Goal: Task Accomplishment & Management: Complete application form

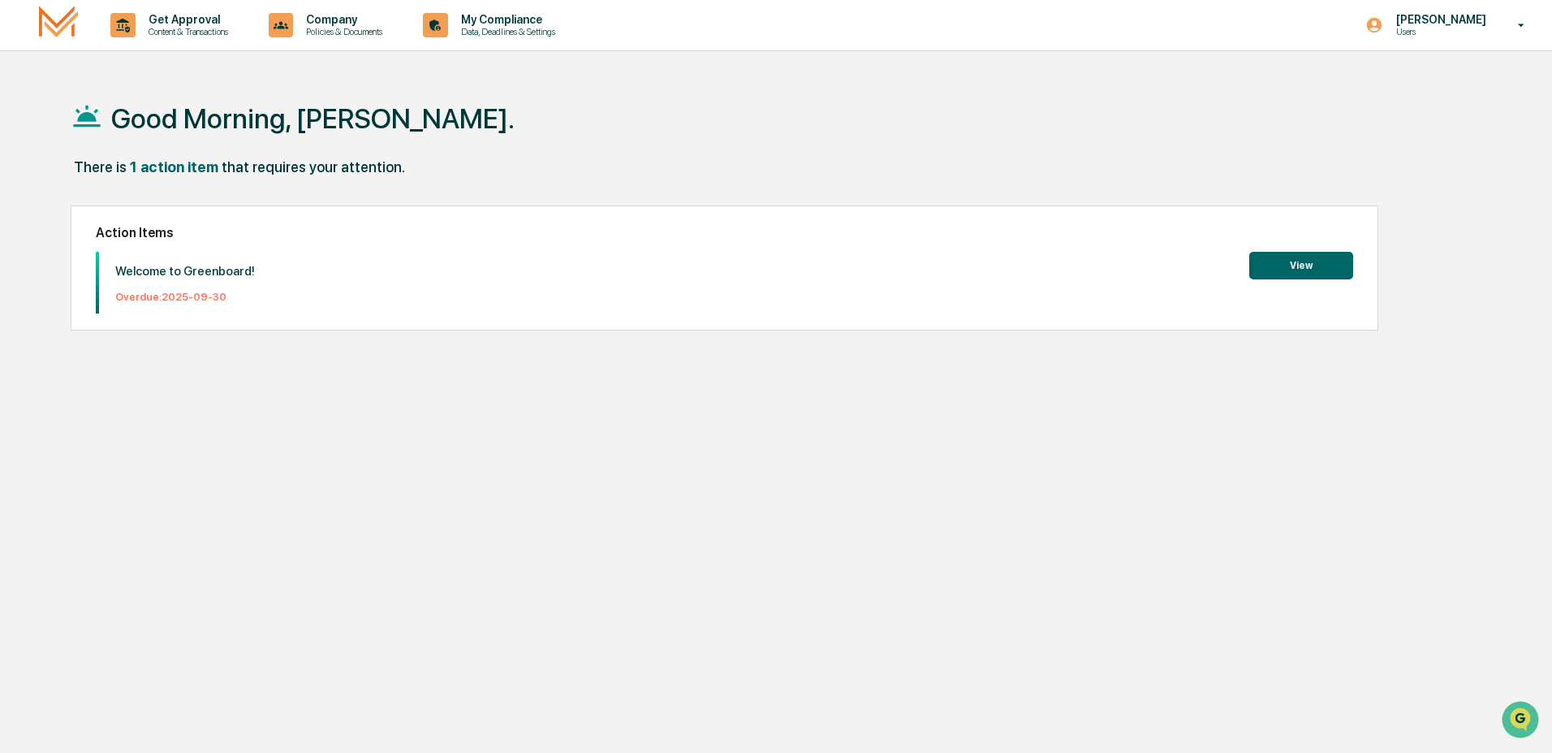
click at [1330, 282] on div "Welcome to Greenboard! Overdue: [DATE] View" at bounding box center [724, 283] width 1257 height 62
click at [1330, 274] on button "View" at bounding box center [1301, 266] width 104 height 28
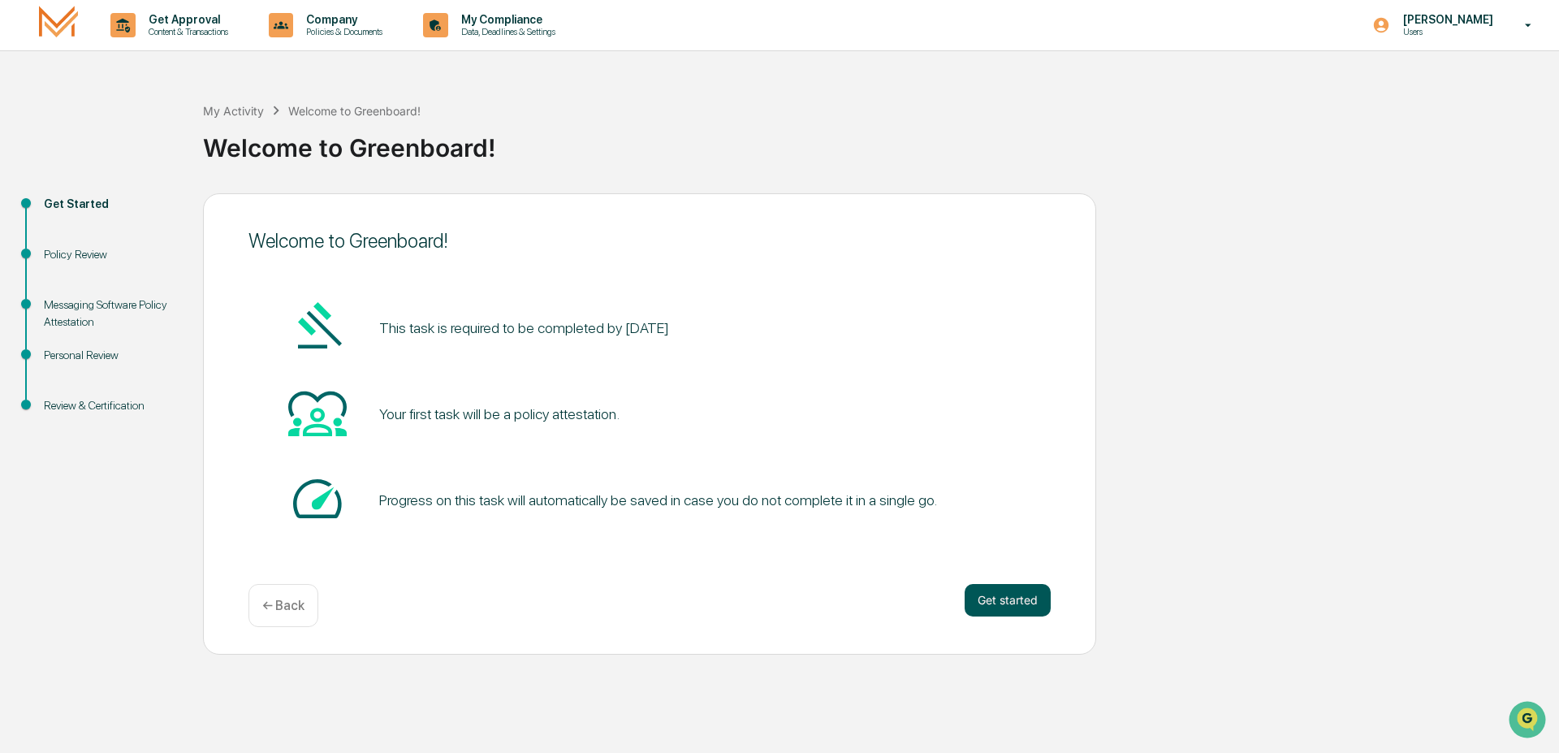
click at [997, 600] on button "Get started" at bounding box center [1007, 600] width 86 height 32
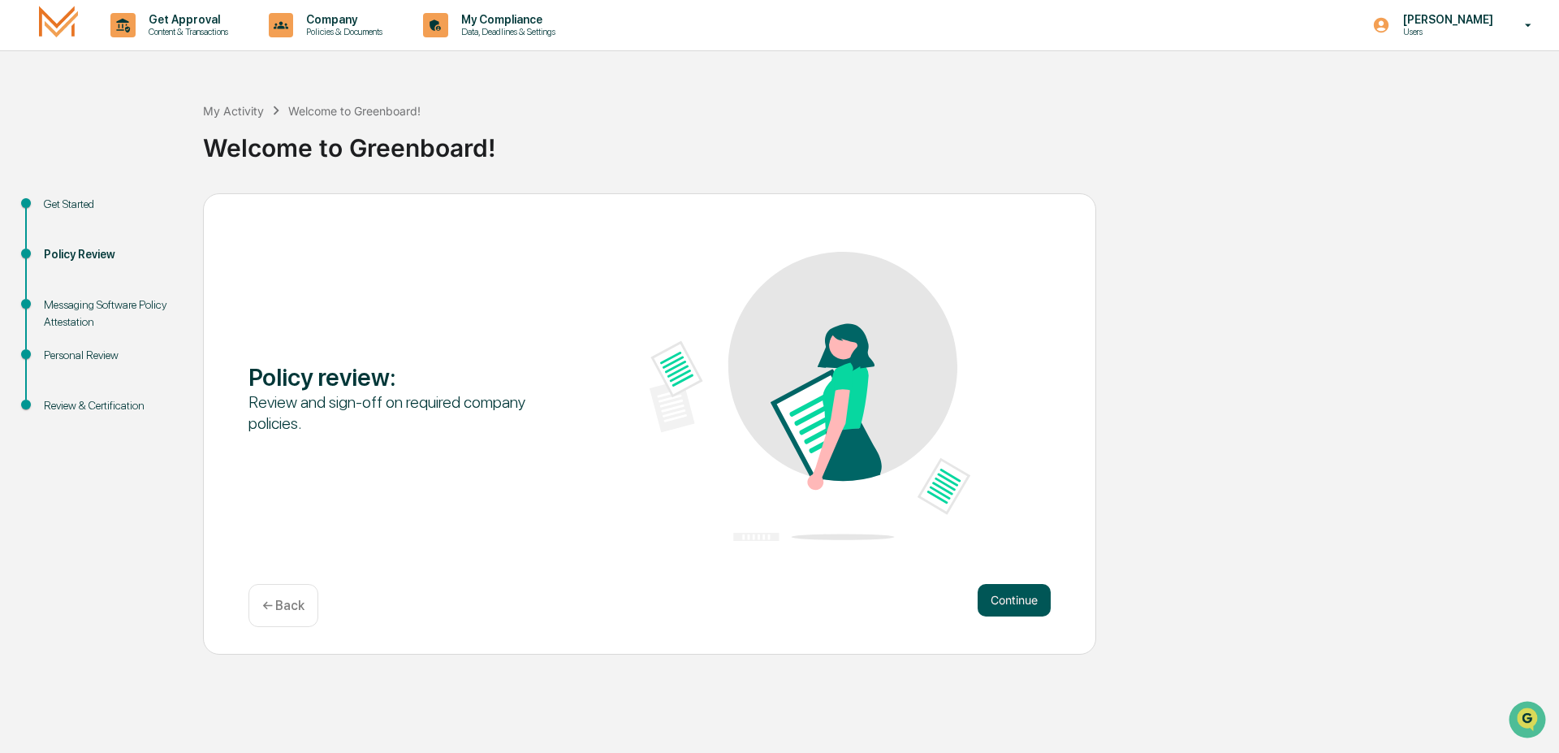
click at [1003, 596] on button "Continue" at bounding box center [1013, 600] width 73 height 32
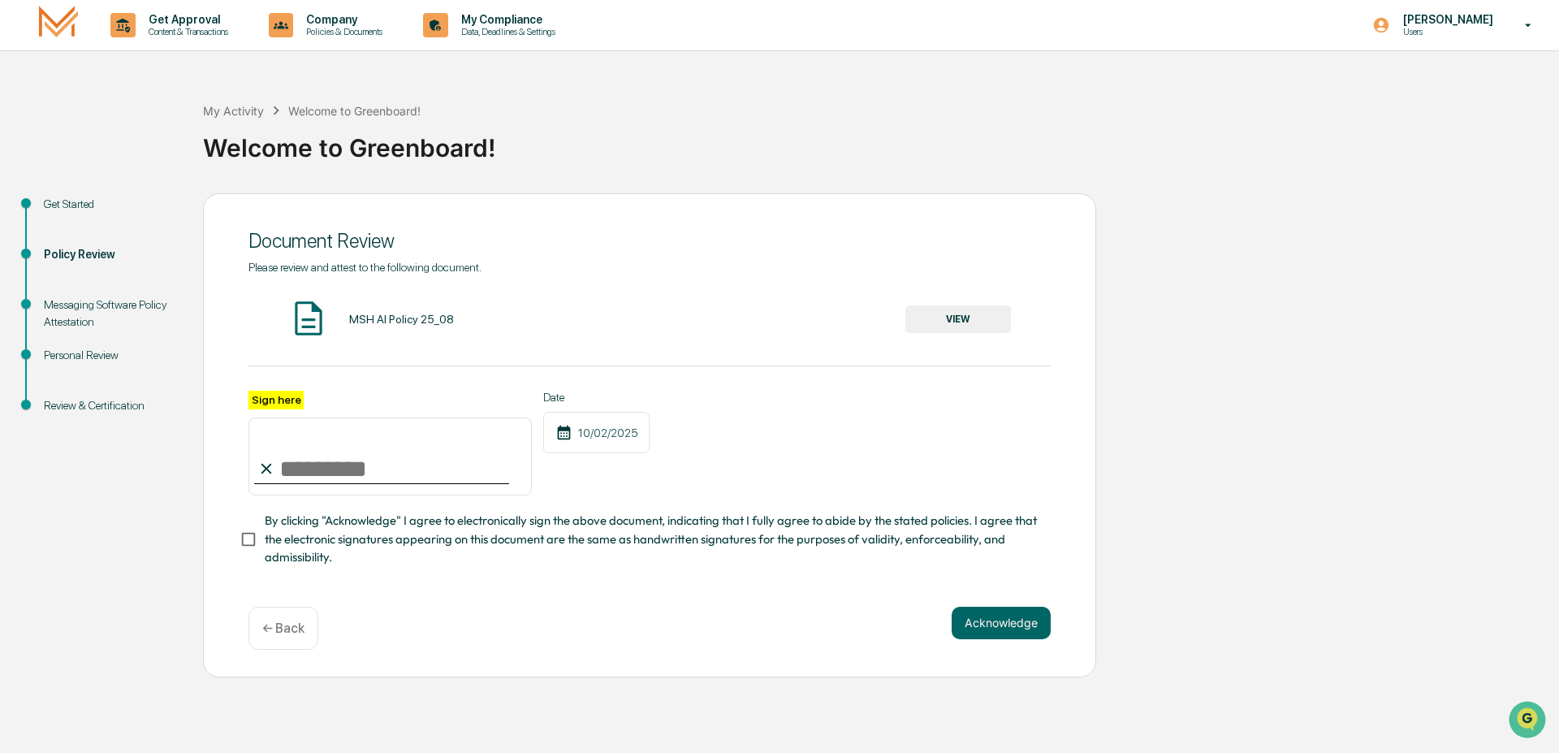
click at [379, 474] on input "Sign here" at bounding box center [389, 456] width 283 height 78
type input "*"
type input "**********"
click at [988, 627] on button "Acknowledge" at bounding box center [1000, 622] width 99 height 32
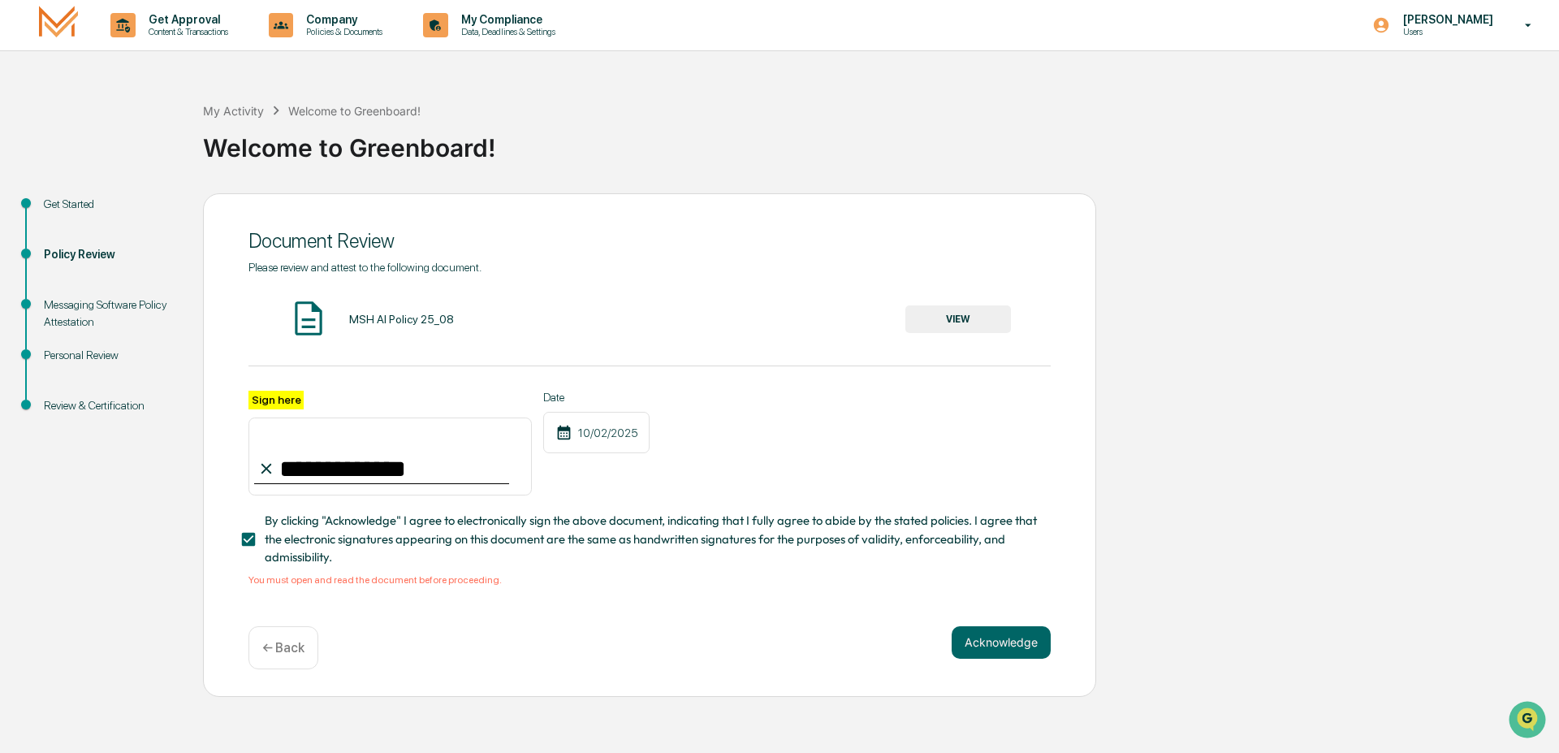
click at [951, 314] on button "VIEW" at bounding box center [958, 319] width 106 height 28
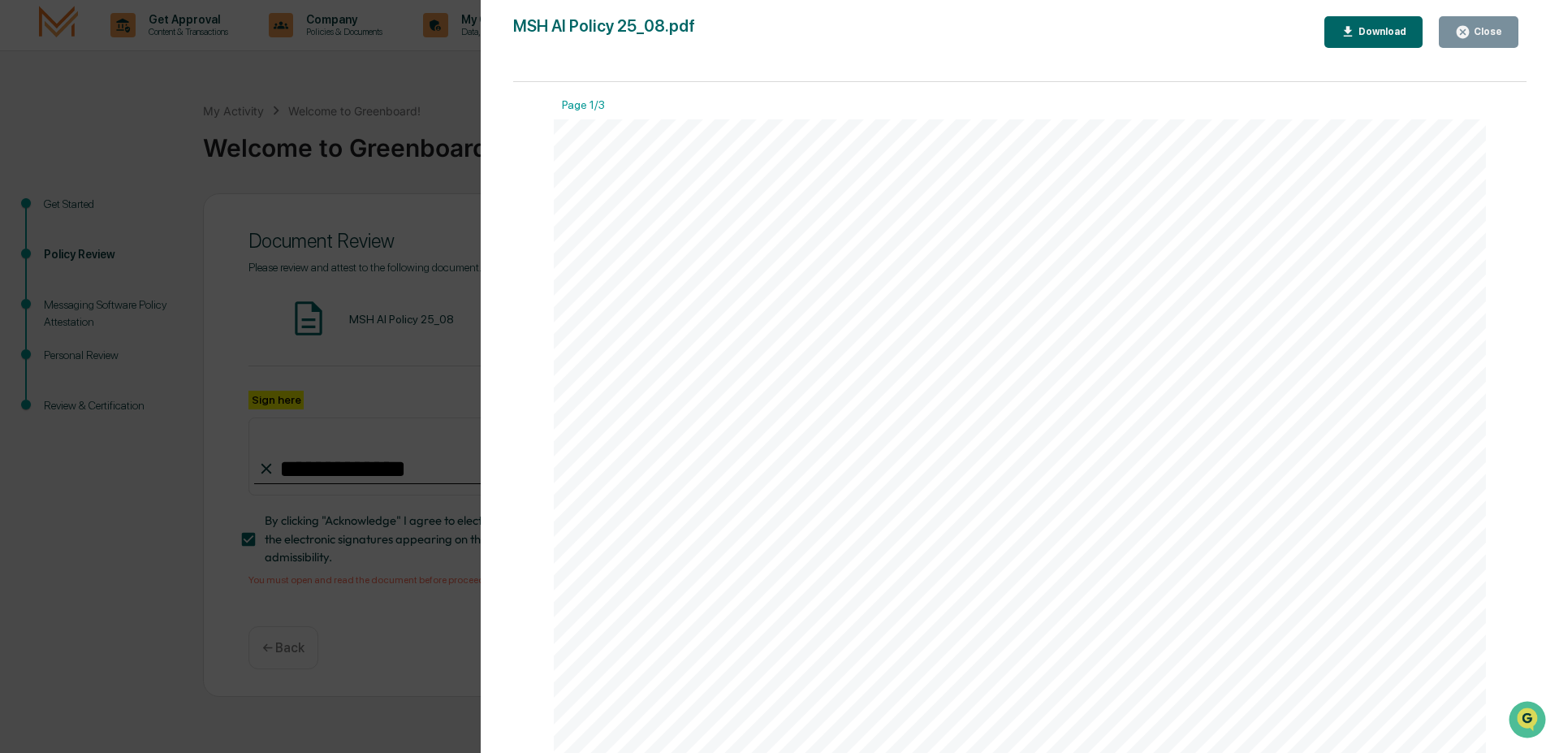
click at [1465, 40] on button "Close" at bounding box center [1478, 32] width 80 height 32
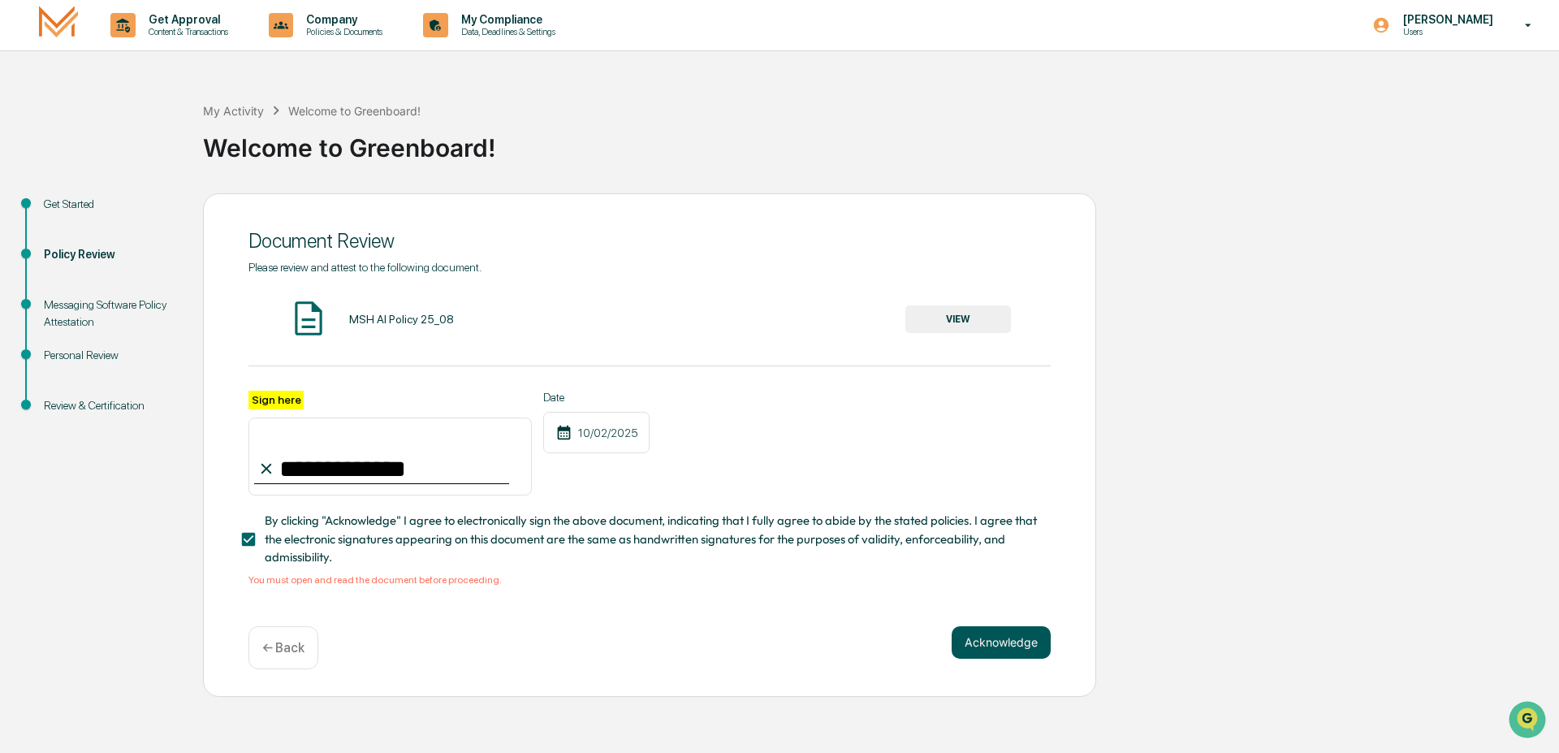
click at [1010, 644] on button "Acknowledge" at bounding box center [1000, 642] width 99 height 32
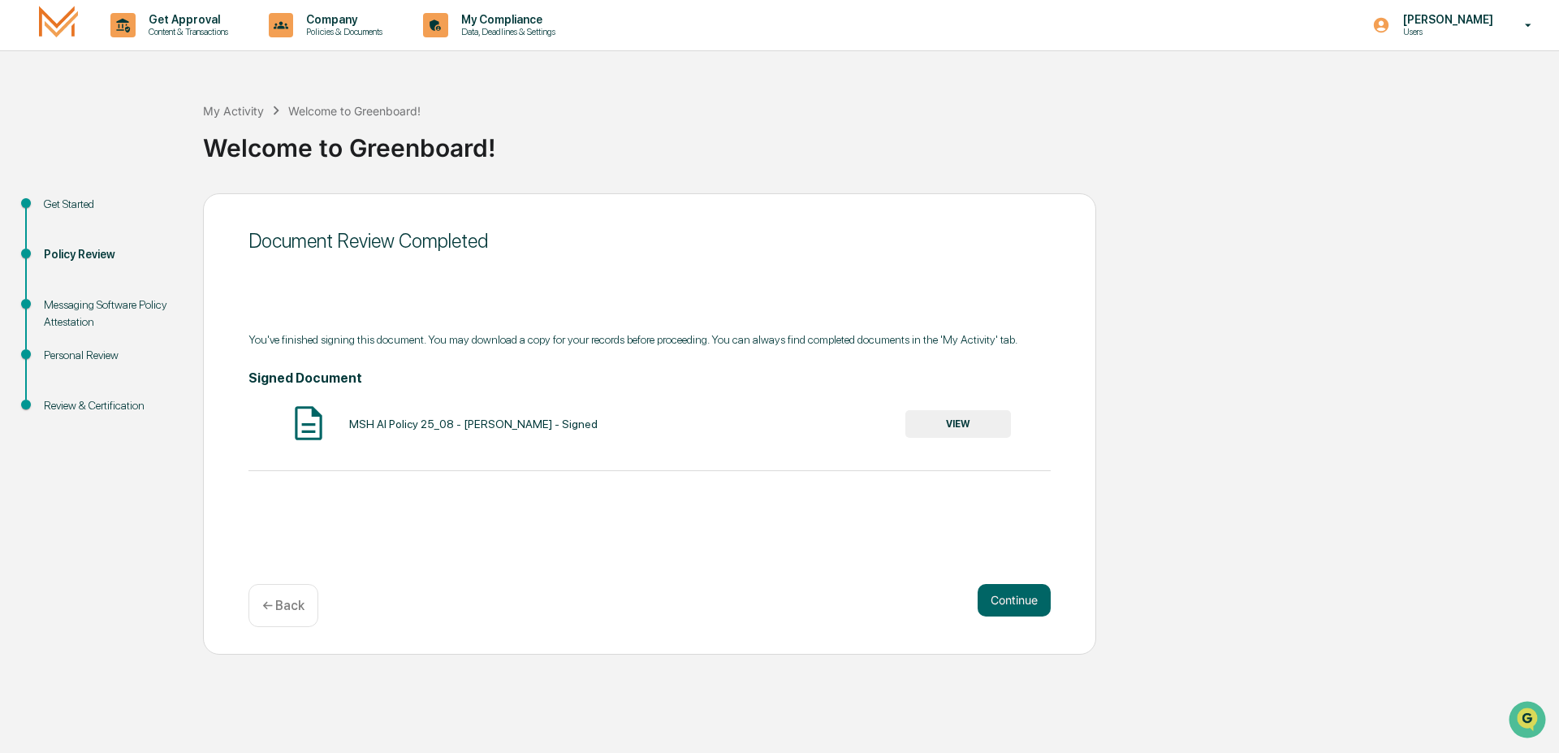
click at [967, 425] on button "VIEW" at bounding box center [958, 424] width 106 height 28
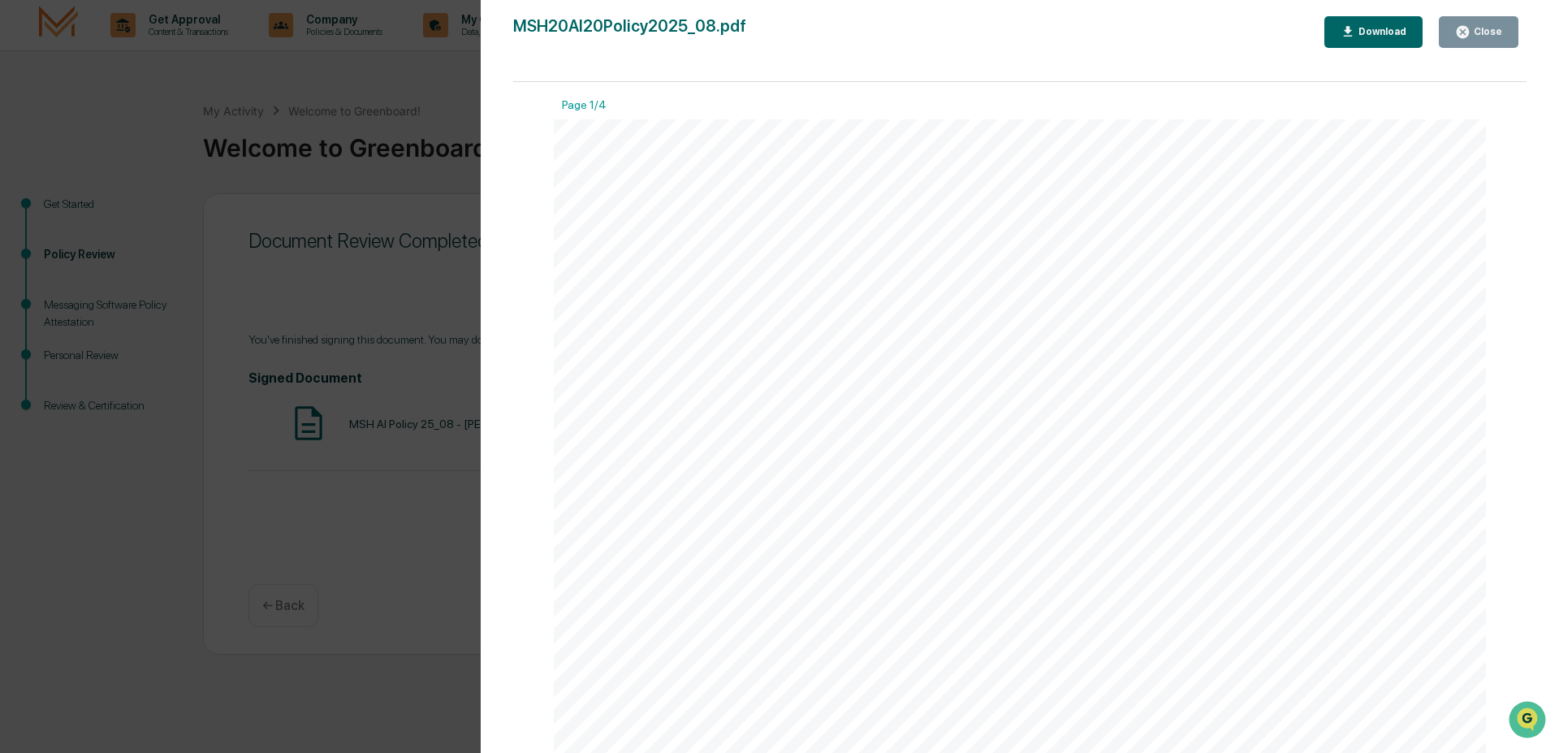
click at [1481, 38] on div "Close" at bounding box center [1478, 31] width 47 height 15
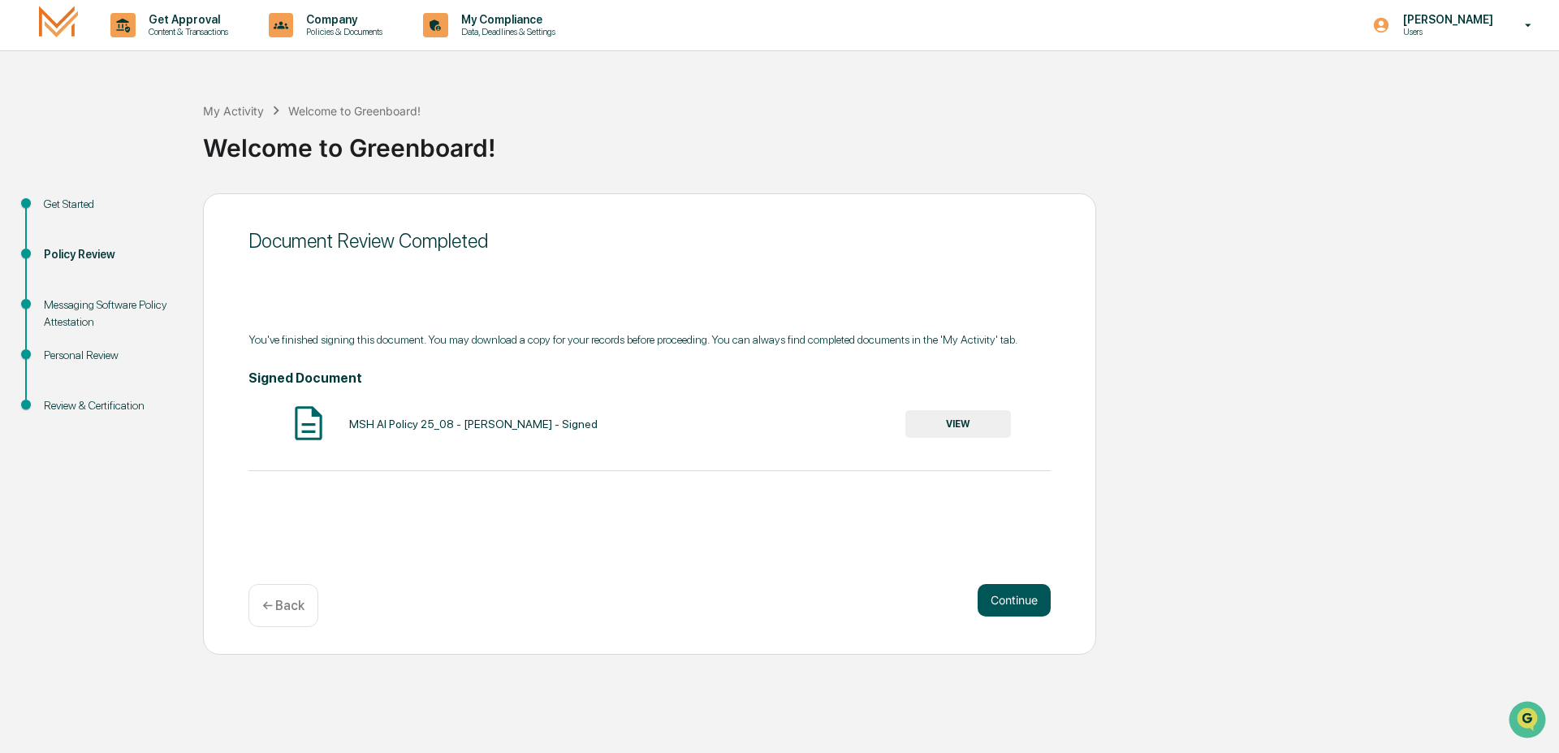
click at [1007, 615] on button "Continue" at bounding box center [1013, 600] width 73 height 32
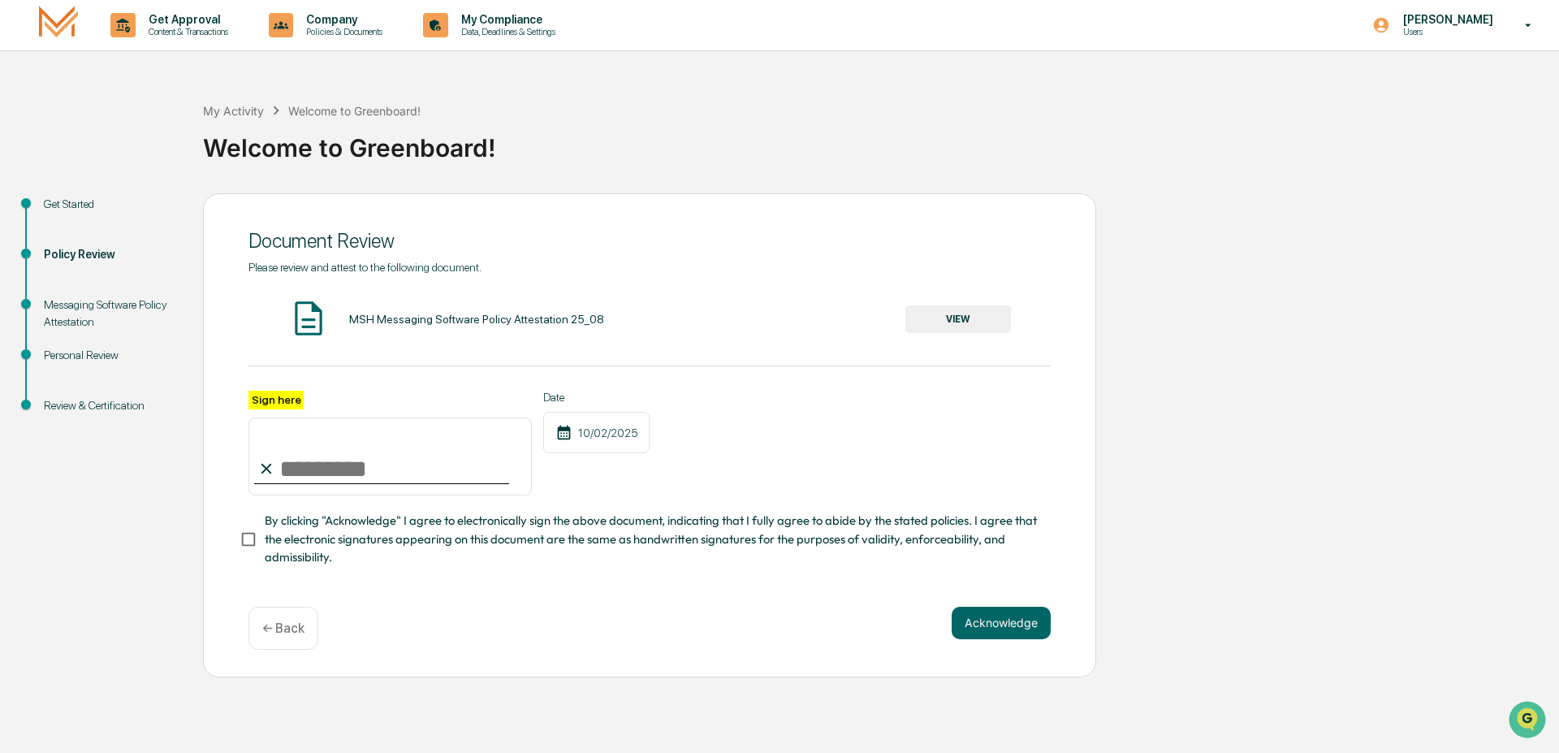
click at [377, 469] on input "Sign here" at bounding box center [389, 456] width 283 height 78
type input "**********"
click at [949, 316] on button "VIEW" at bounding box center [958, 319] width 106 height 28
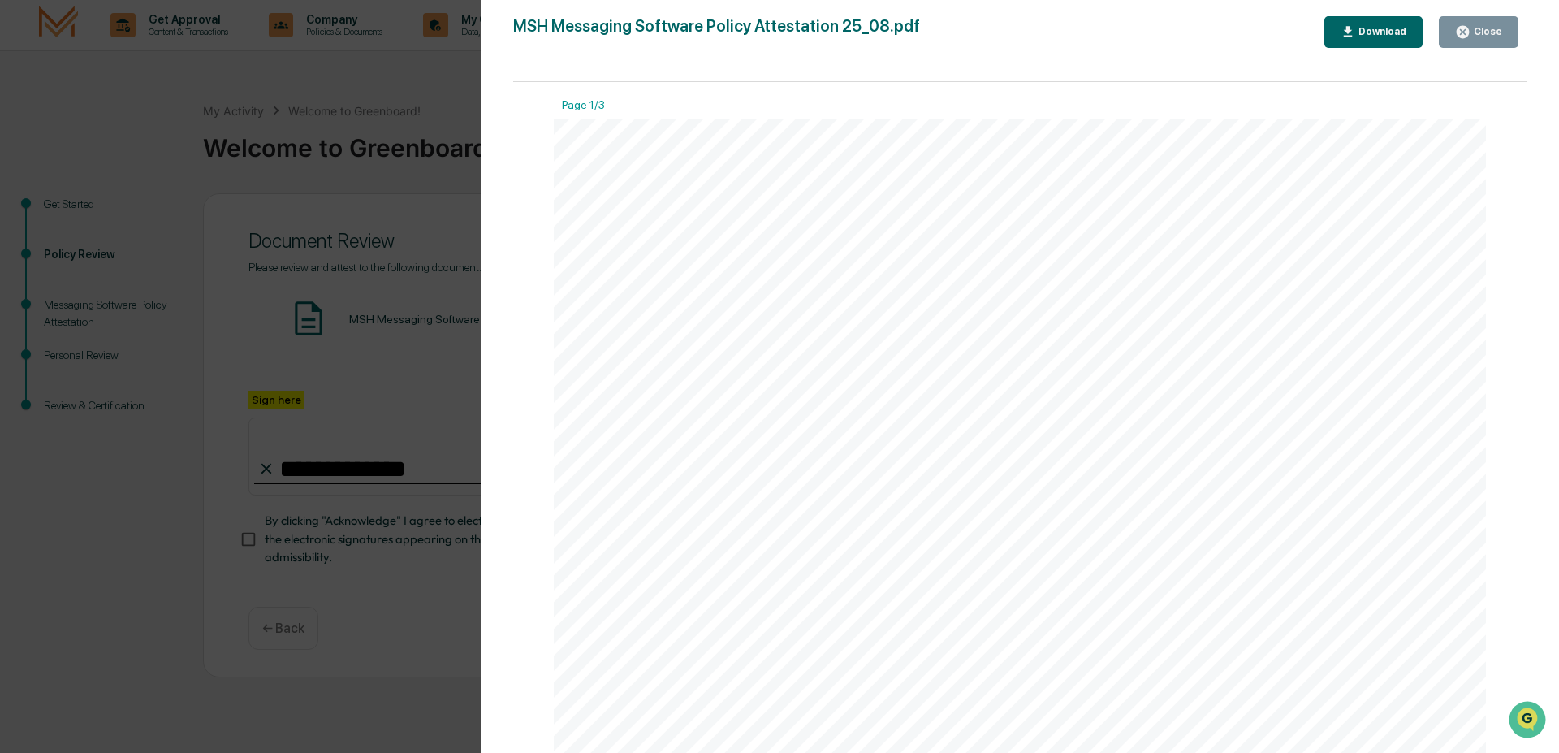
click at [1483, 38] on div "Close" at bounding box center [1478, 31] width 47 height 15
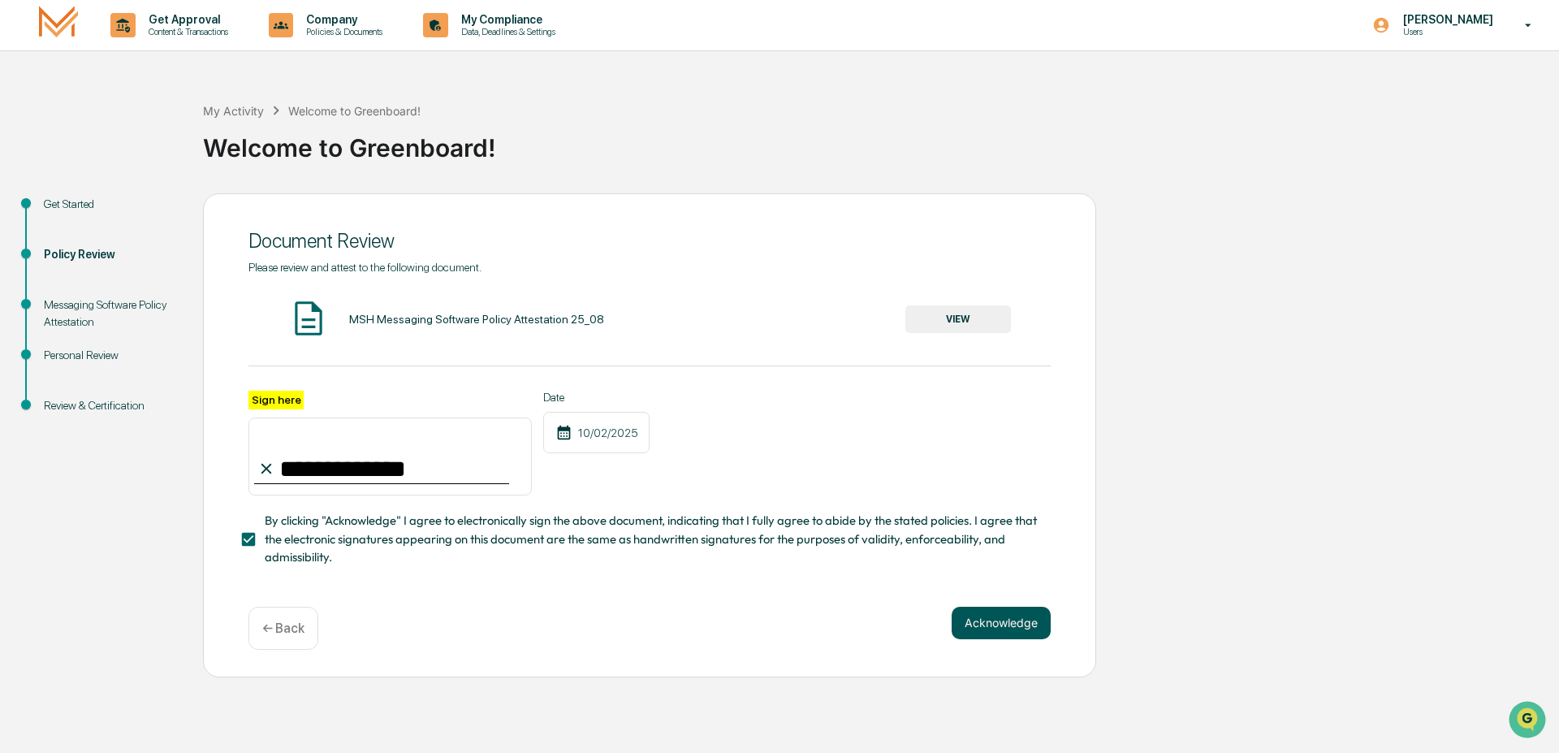
click at [995, 626] on button "Acknowledge" at bounding box center [1000, 622] width 99 height 32
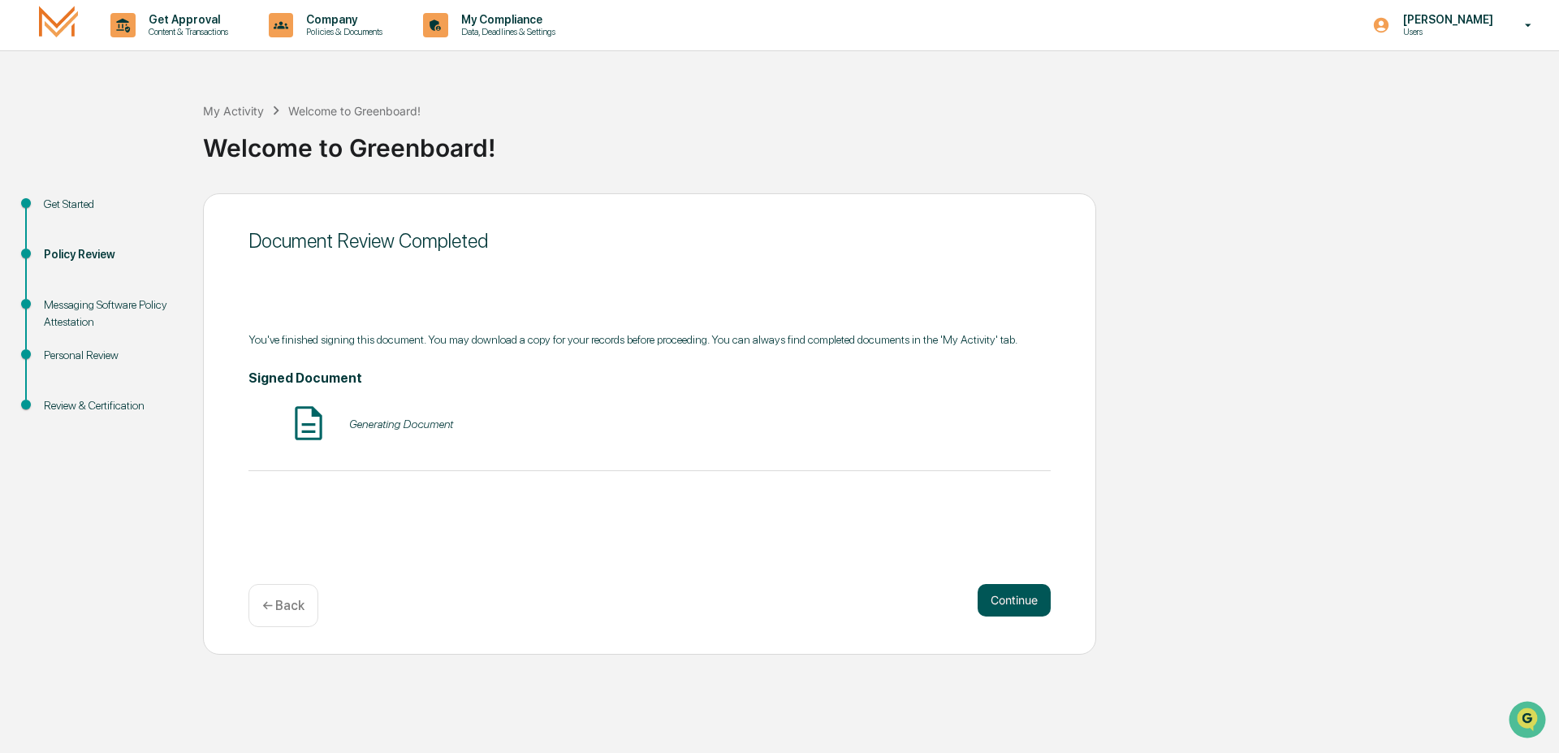
click at [1046, 602] on button "Continue" at bounding box center [1013, 600] width 73 height 32
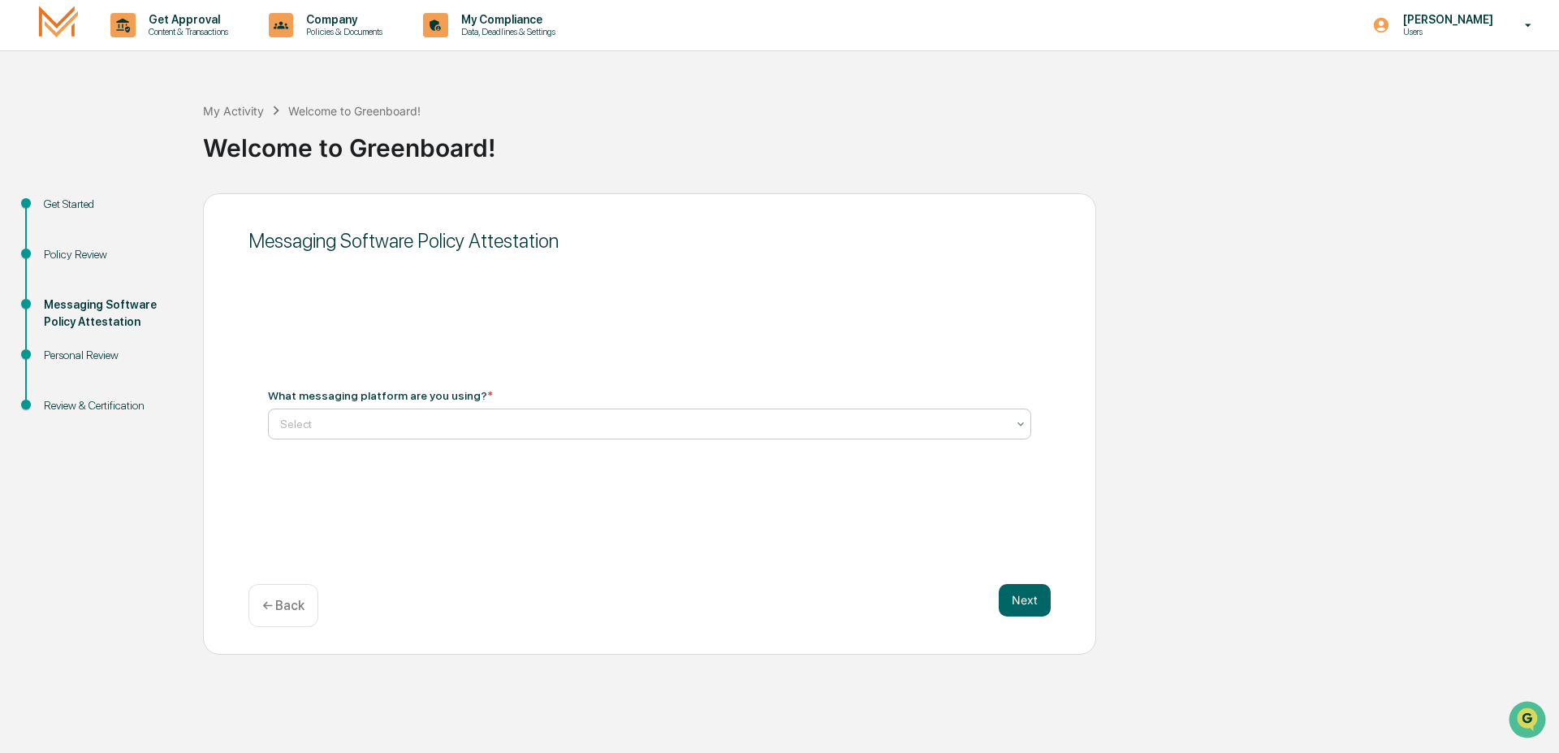
click at [390, 424] on div at bounding box center [643, 424] width 726 height 16
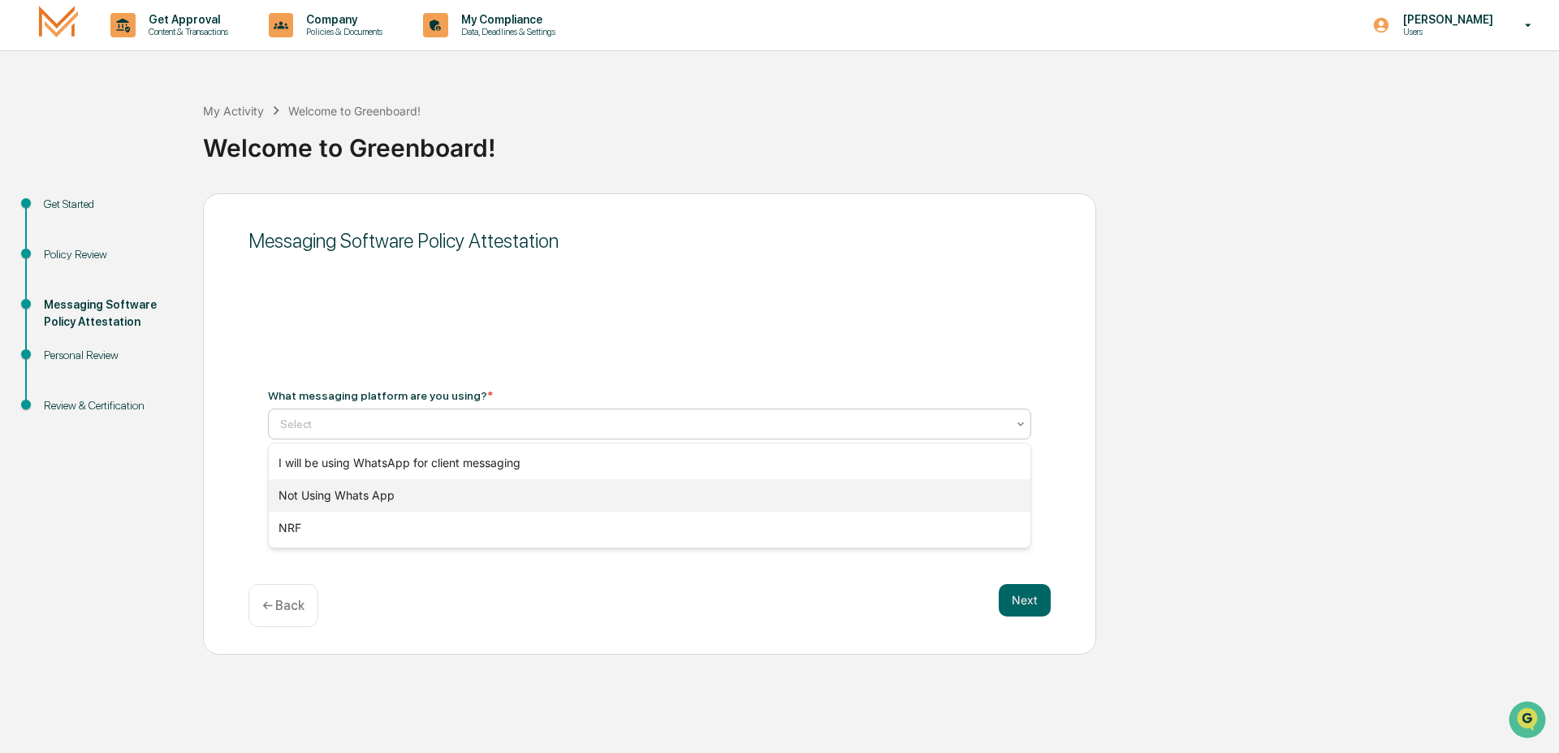
click at [381, 494] on div "Not Using Whats App" at bounding box center [649, 495] width 761 height 32
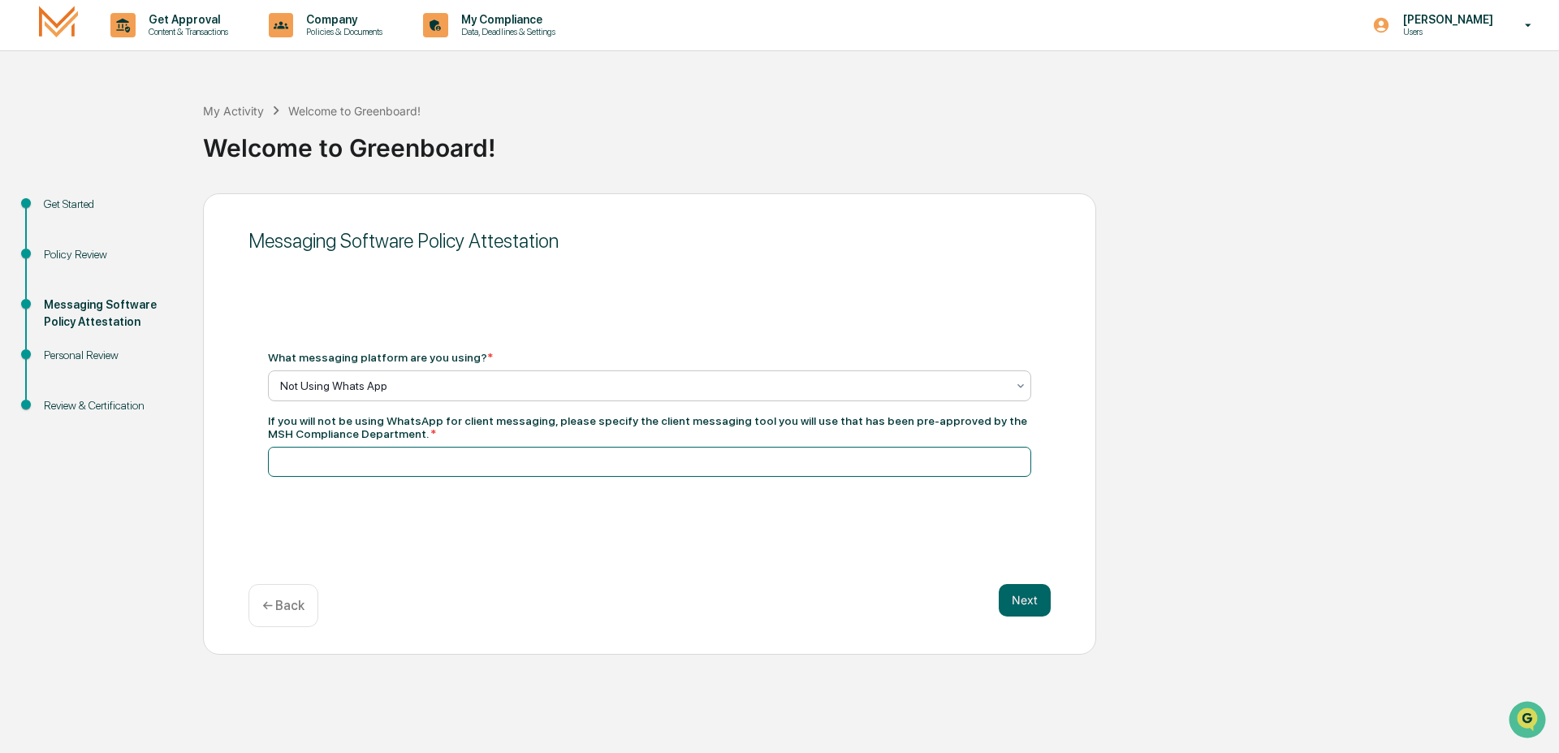
click at [530, 470] on input at bounding box center [649, 461] width 763 height 30
click at [425, 381] on div at bounding box center [643, 385] width 726 height 16
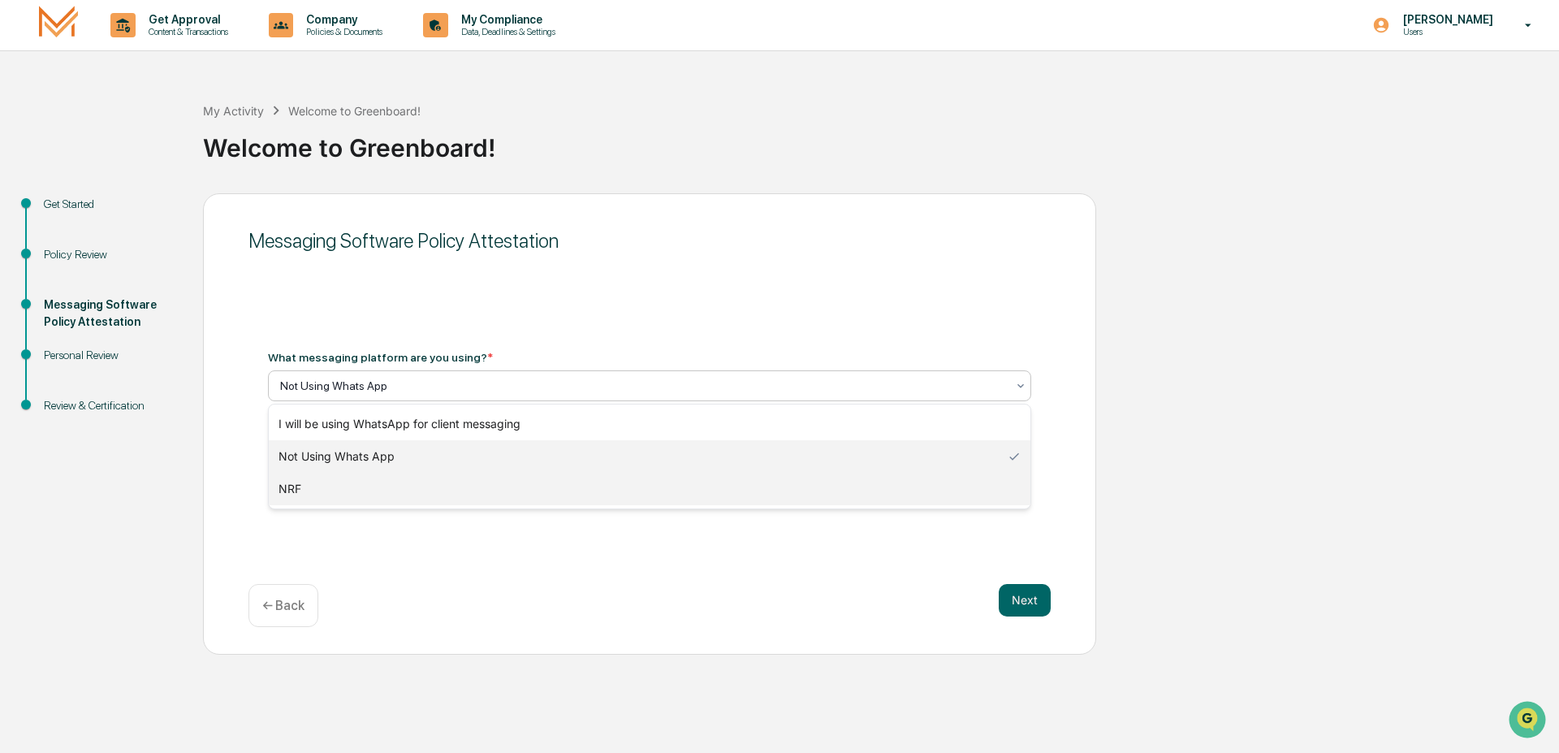
click at [312, 493] on div "NRF" at bounding box center [649, 488] width 761 height 32
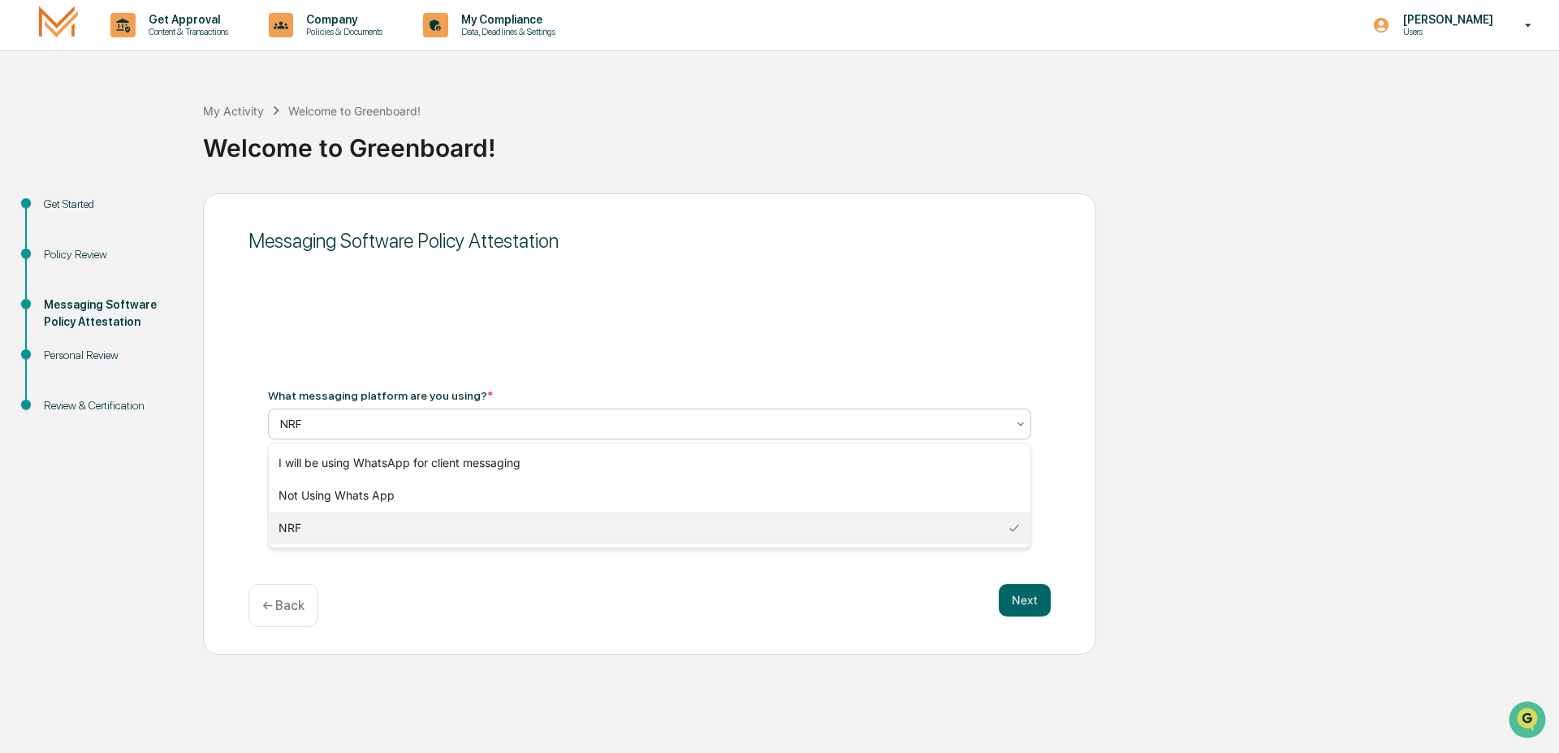
click at [395, 426] on div at bounding box center [643, 424] width 726 height 16
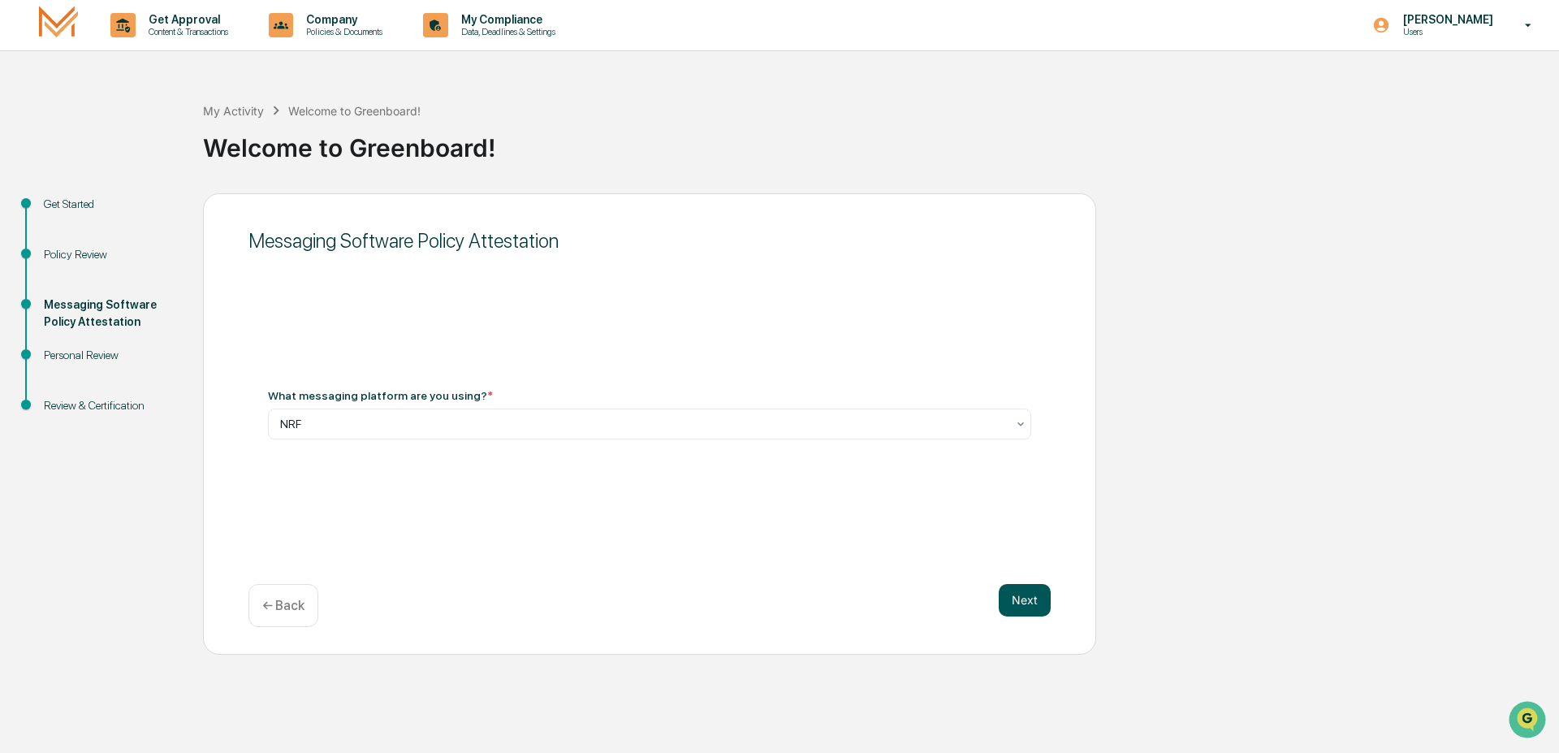
click at [1002, 602] on button "Next" at bounding box center [1024, 600] width 52 height 32
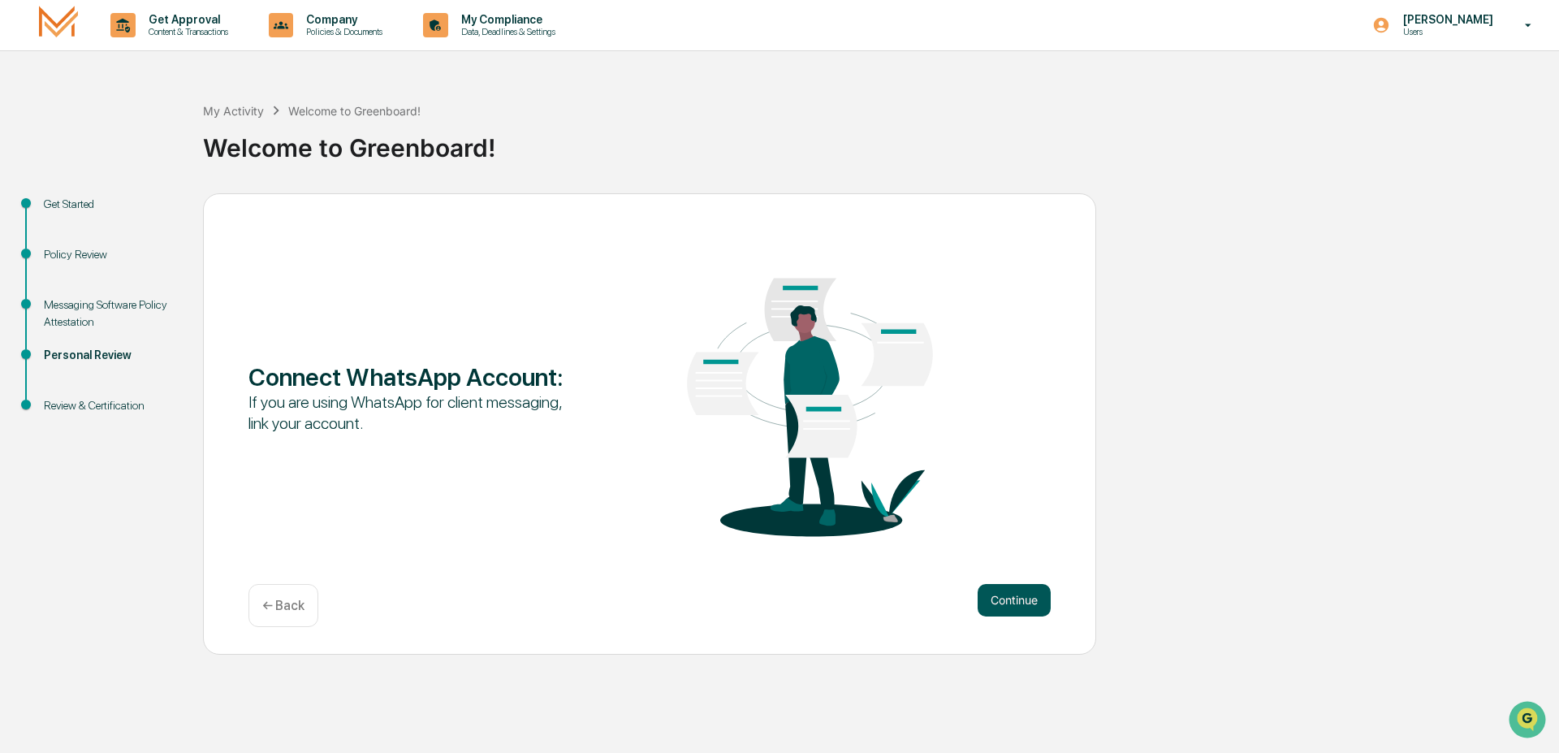
click at [1008, 599] on button "Continue" at bounding box center [1013, 600] width 73 height 32
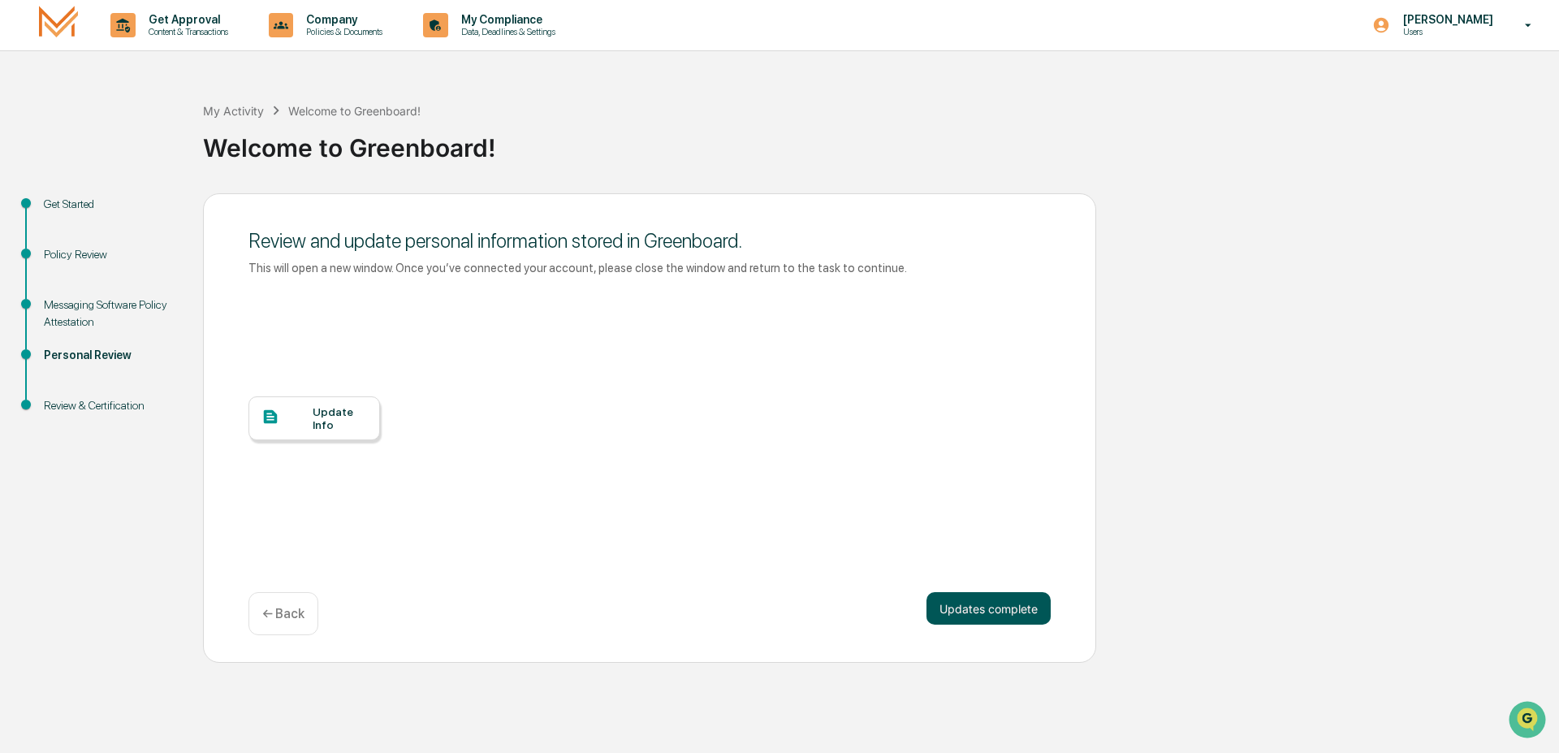
click at [999, 612] on button "Updates complete" at bounding box center [988, 608] width 124 height 32
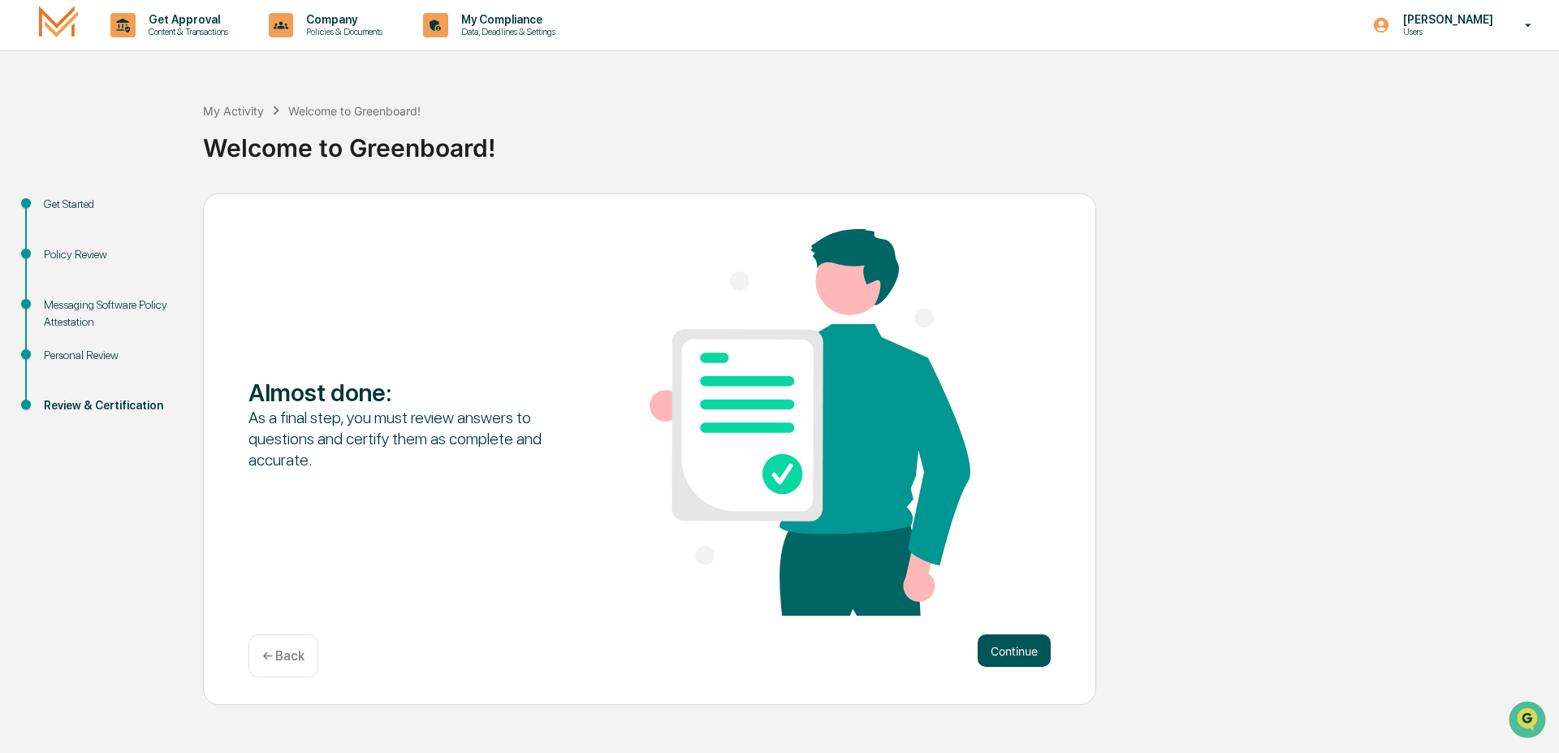
click at [1024, 650] on button "Continue" at bounding box center [1013, 650] width 73 height 32
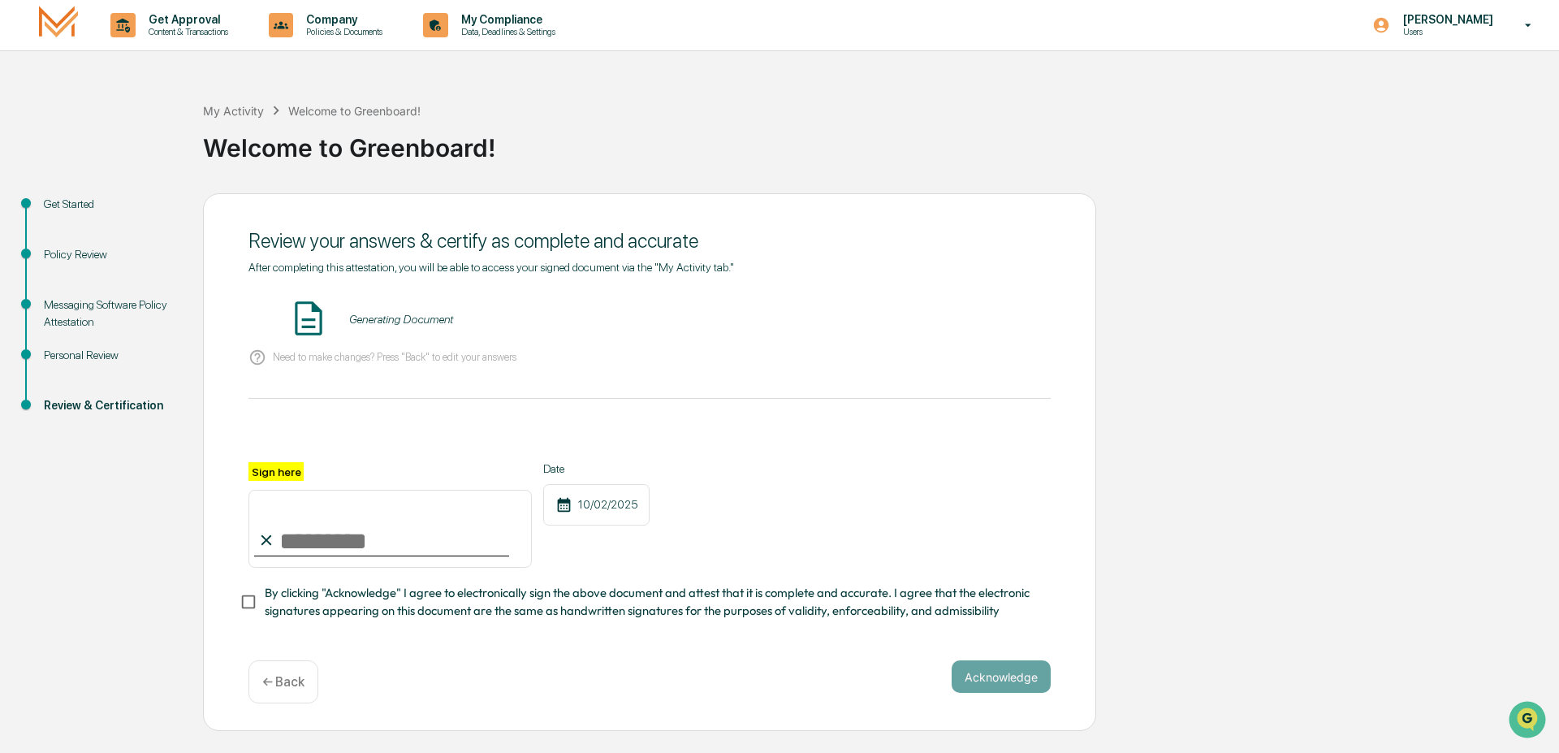
click at [295, 522] on input "Sign here" at bounding box center [389, 528] width 283 height 78
type input "**********"
click at [1002, 685] on button "Acknowledge" at bounding box center [1000, 676] width 99 height 32
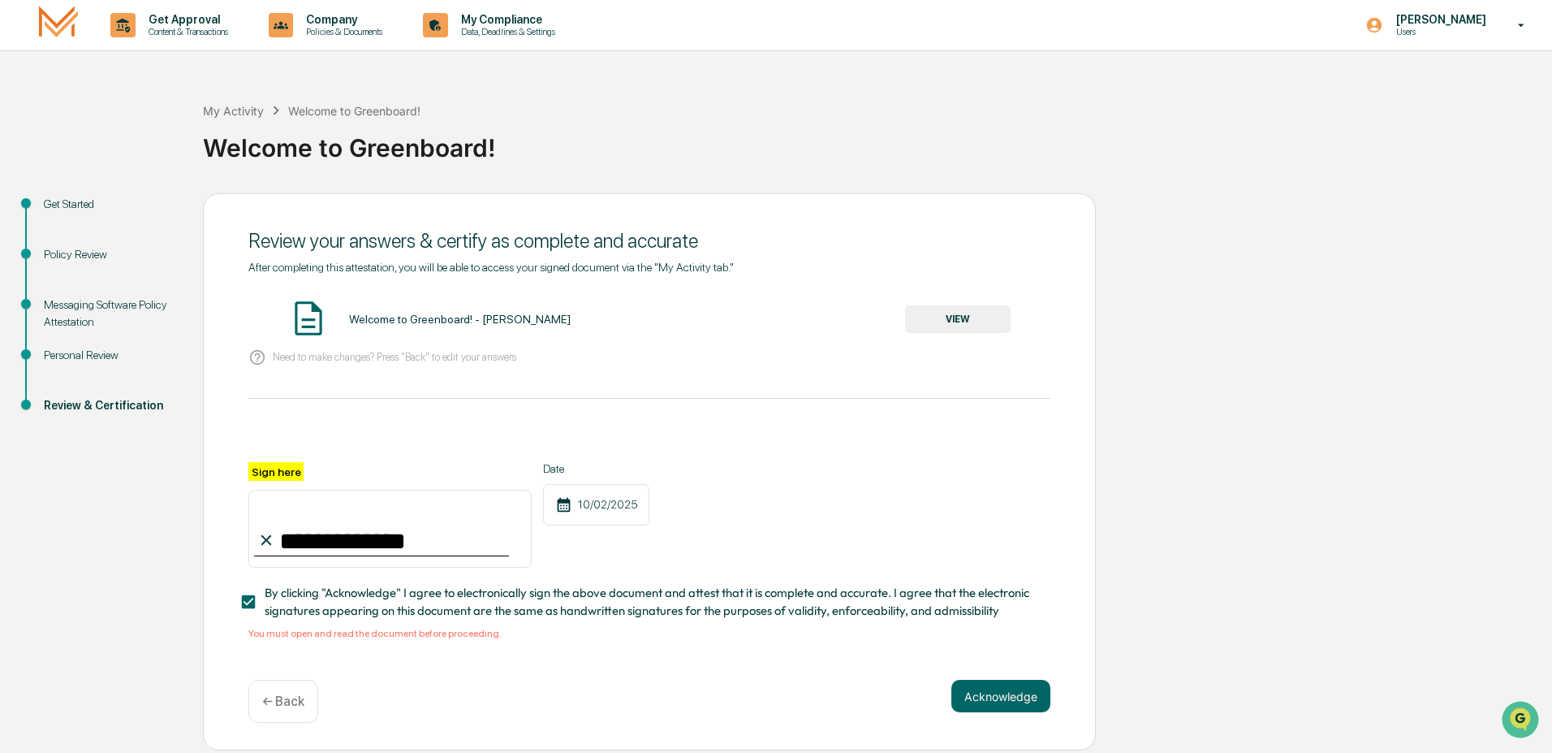
click at [964, 305] on div "Welcome to Greenboard! - [PERSON_NAME] VIEW" at bounding box center [649, 319] width 802 height 43
click at [960, 313] on button "VIEW" at bounding box center [958, 319] width 106 height 28
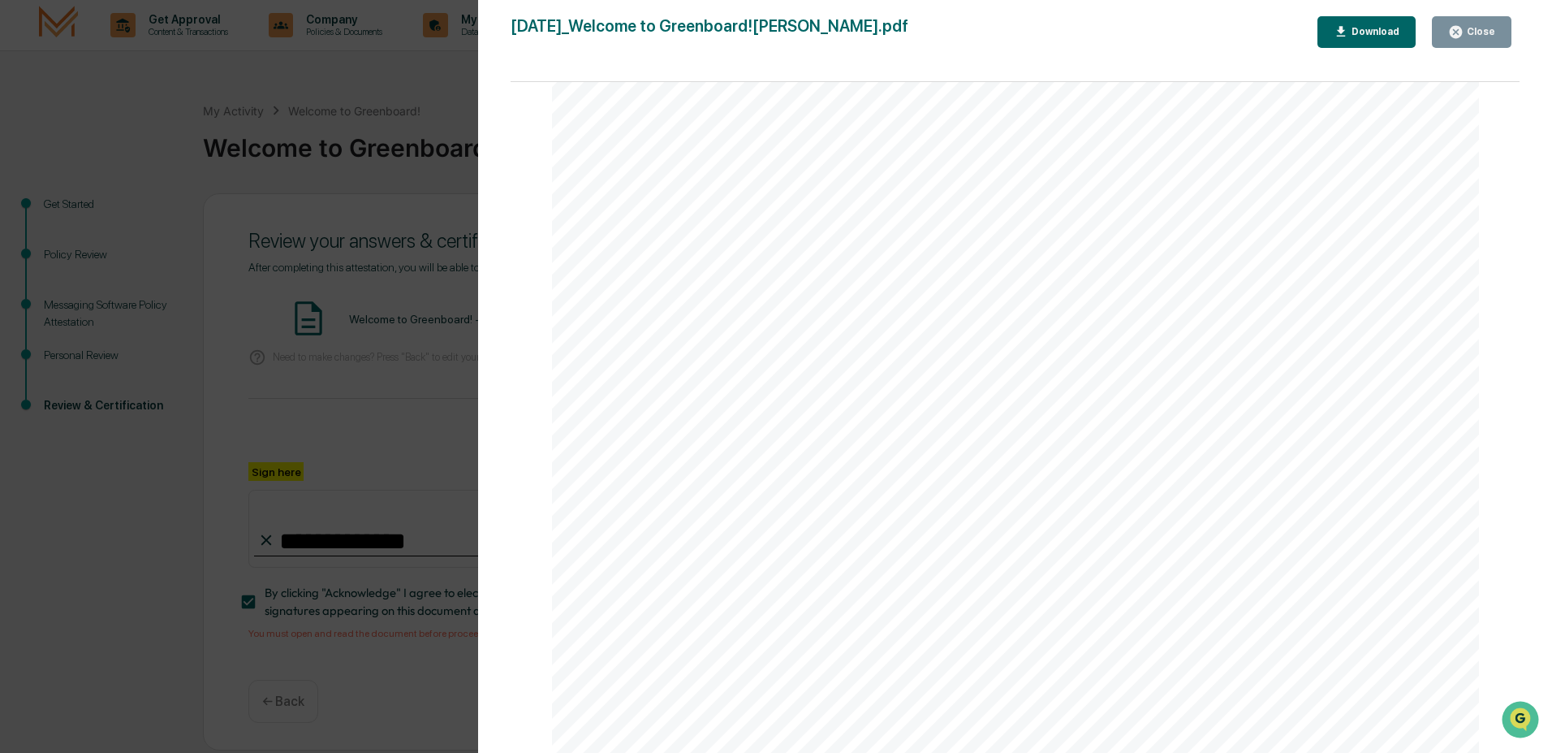
scroll to position [2029, 0]
click at [1464, 36] on icon "button" at bounding box center [1455, 31] width 15 height 15
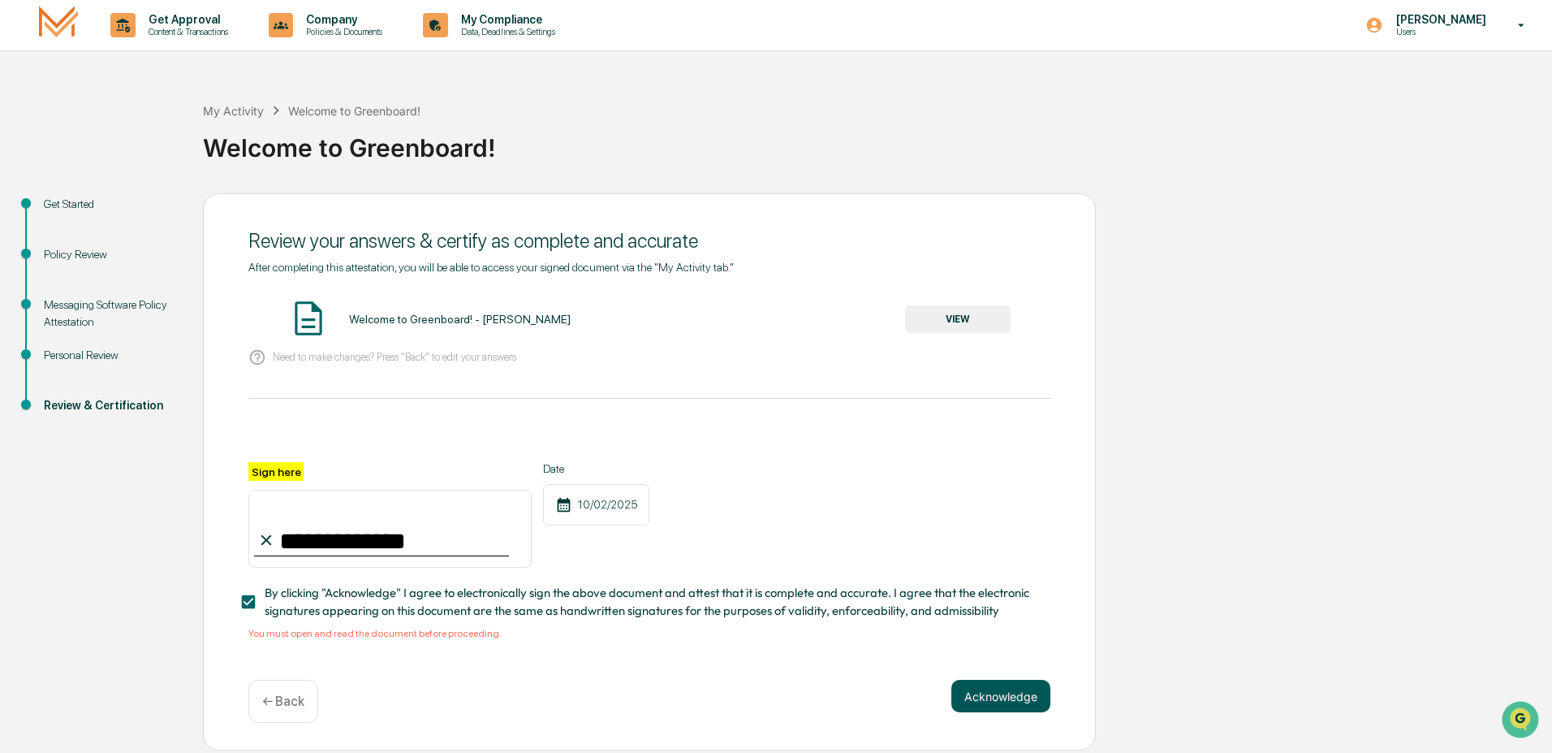
click at [1024, 705] on button "Acknowledge" at bounding box center [1000, 695] width 99 height 32
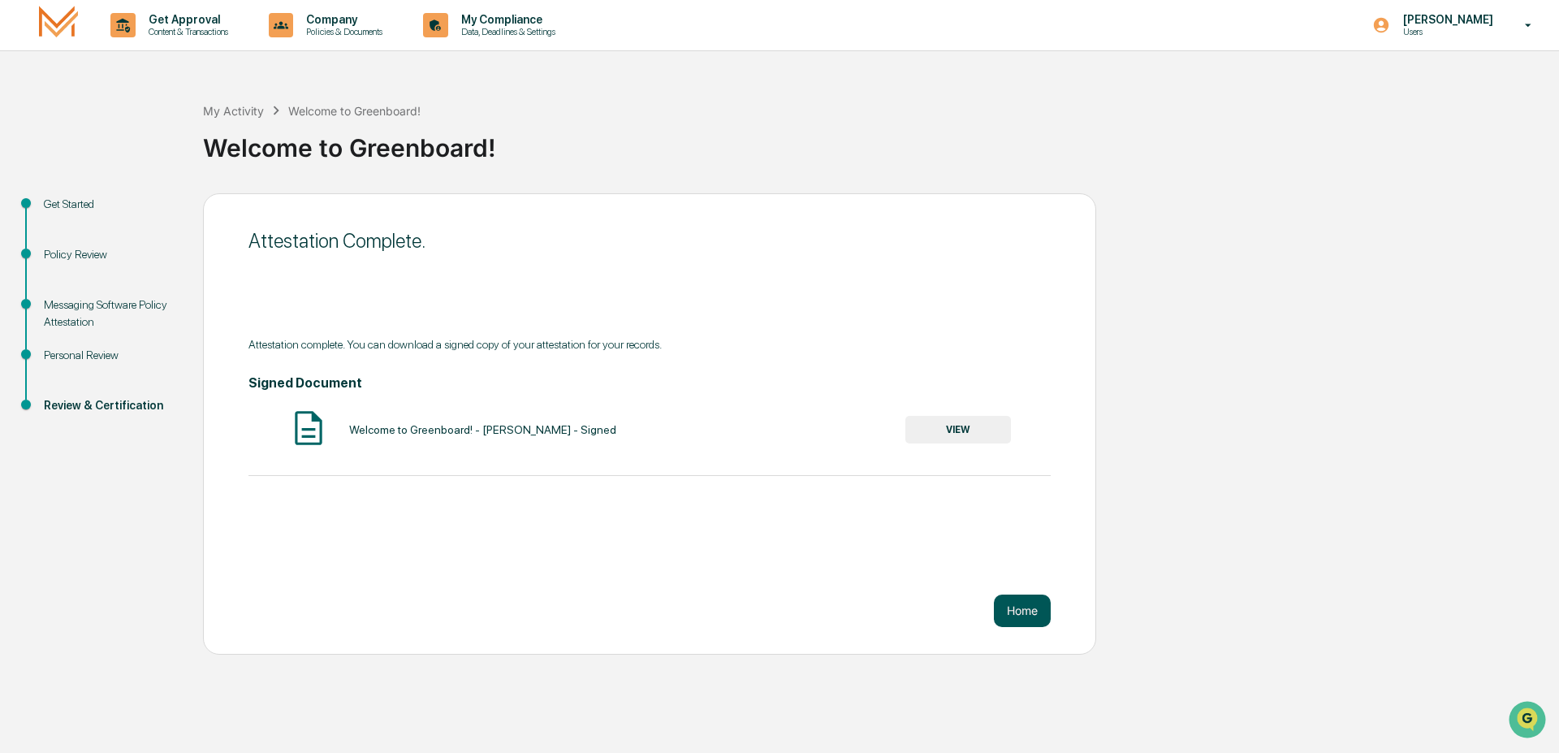
click at [1023, 608] on button "Home" at bounding box center [1022, 610] width 57 height 32
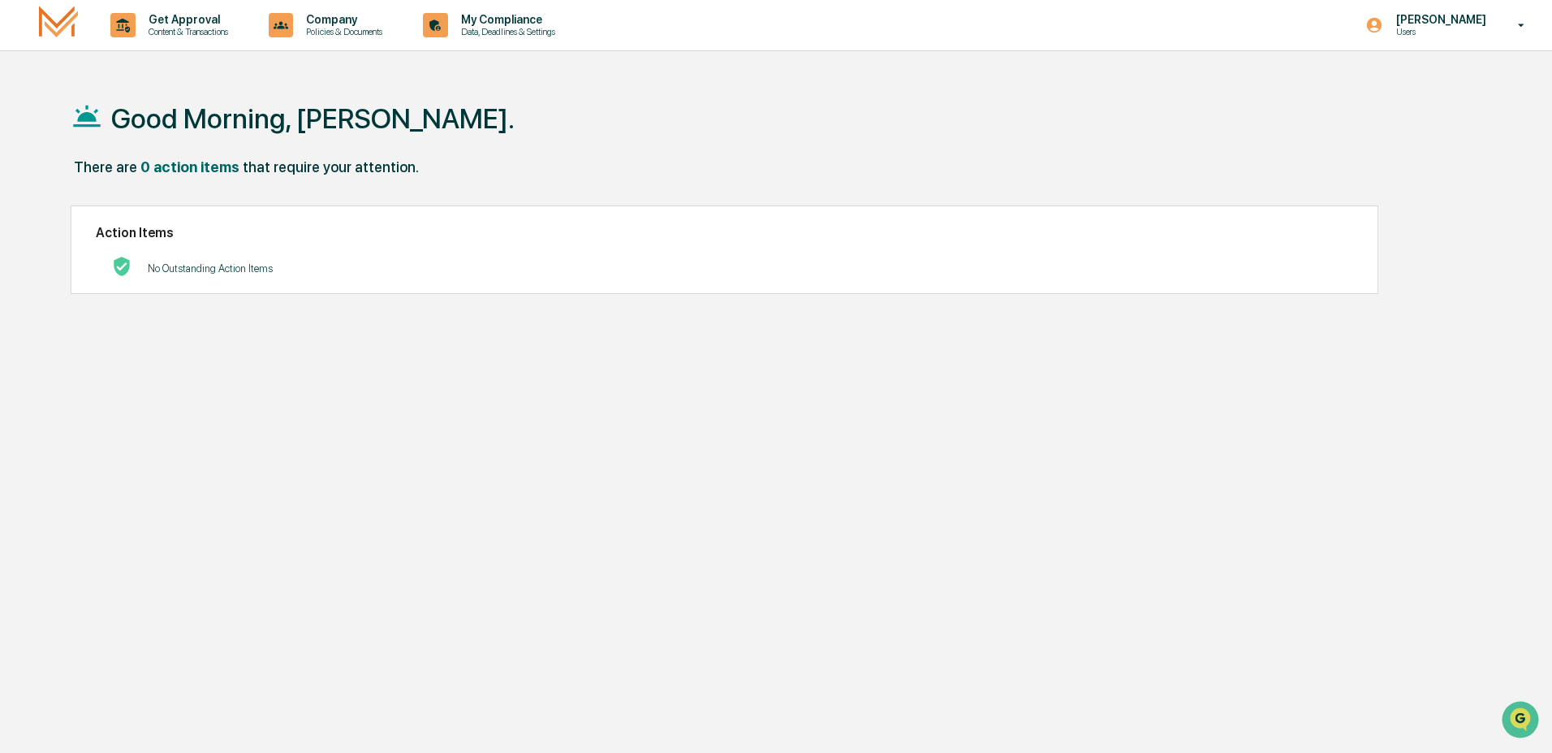
click at [1106, 489] on div "Good Morning, [PERSON_NAME]. There are 0 action items that require your attenti…" at bounding box center [769, 453] width 1446 height 753
